Goal: Task Accomplishment & Management: Complete application form

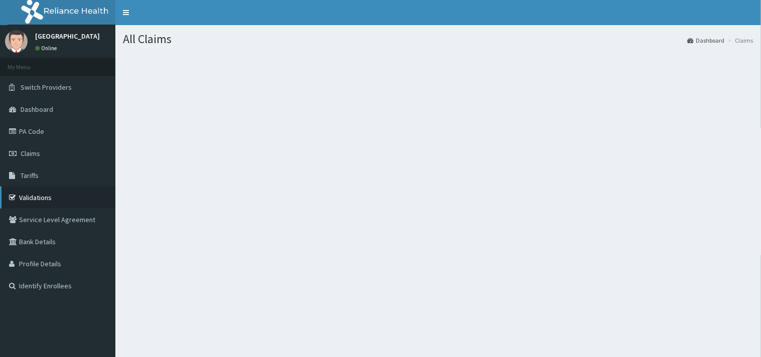
click at [38, 197] on link "Validations" at bounding box center [57, 198] width 115 height 22
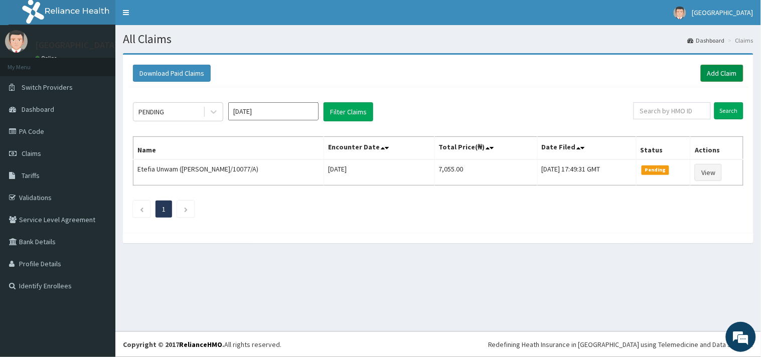
click at [727, 74] on link "Add Claim" at bounding box center [722, 73] width 43 height 17
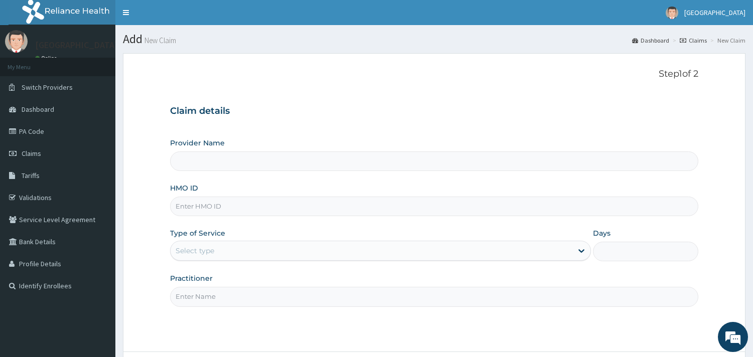
type input "Peaceful Health Hospital"
click at [241, 206] on input "HMO ID" at bounding box center [434, 207] width 528 height 20
paste input "REL/10563/D"
type input "REL/10563/D"
click at [219, 246] on div "Select type" at bounding box center [372, 251] width 402 height 16
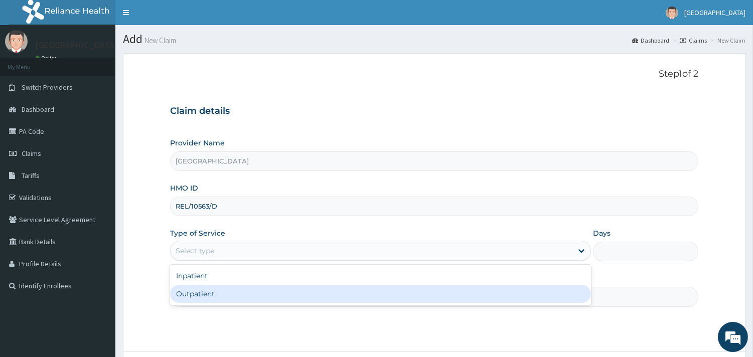
click at [221, 296] on div "Outpatient" at bounding box center [380, 294] width 421 height 18
type input "1"
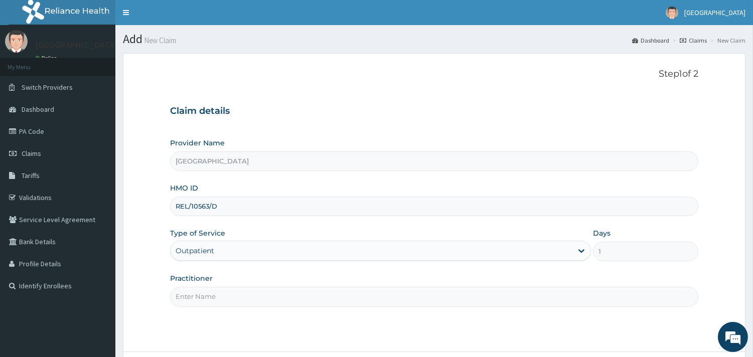
click at [221, 296] on input "Practitioner" at bounding box center [434, 297] width 528 height 20
type input "DR. ADENIYI"
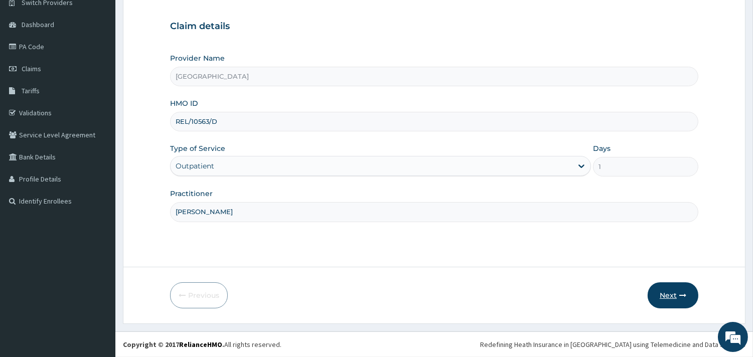
click at [679, 292] on icon "button" at bounding box center [682, 295] width 7 height 7
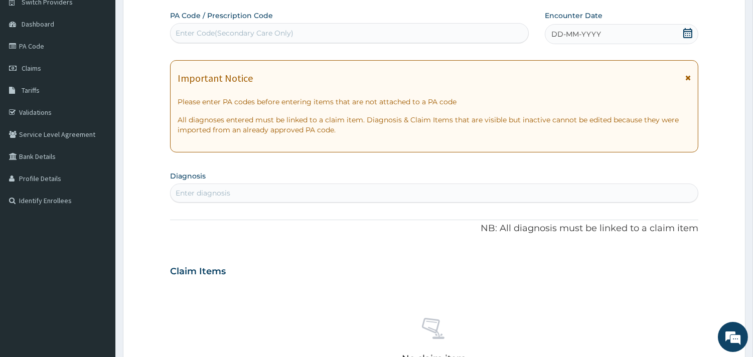
click at [435, 36] on div "Enter Code(Secondary Care Only)" at bounding box center [350, 33] width 358 height 16
paste input "PA/11BAA2"
type input "PA/11BAA2"
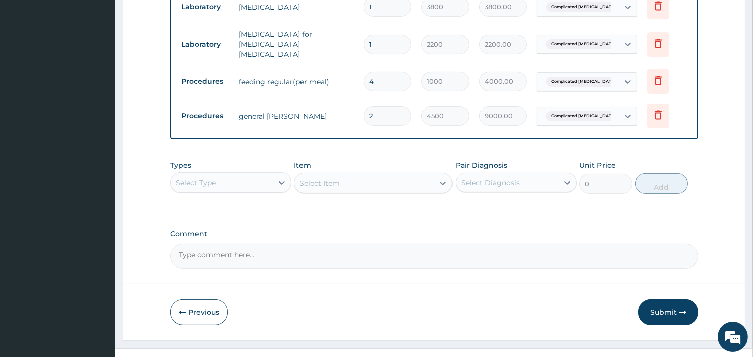
scroll to position [631, 0]
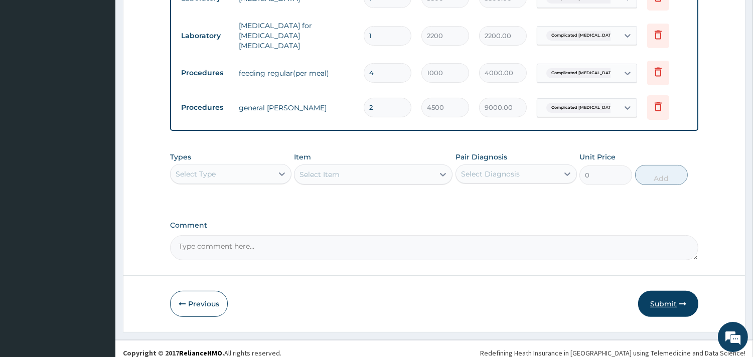
click at [662, 291] on button "Submit" at bounding box center [668, 304] width 60 height 26
